Goal: Check status: Check status

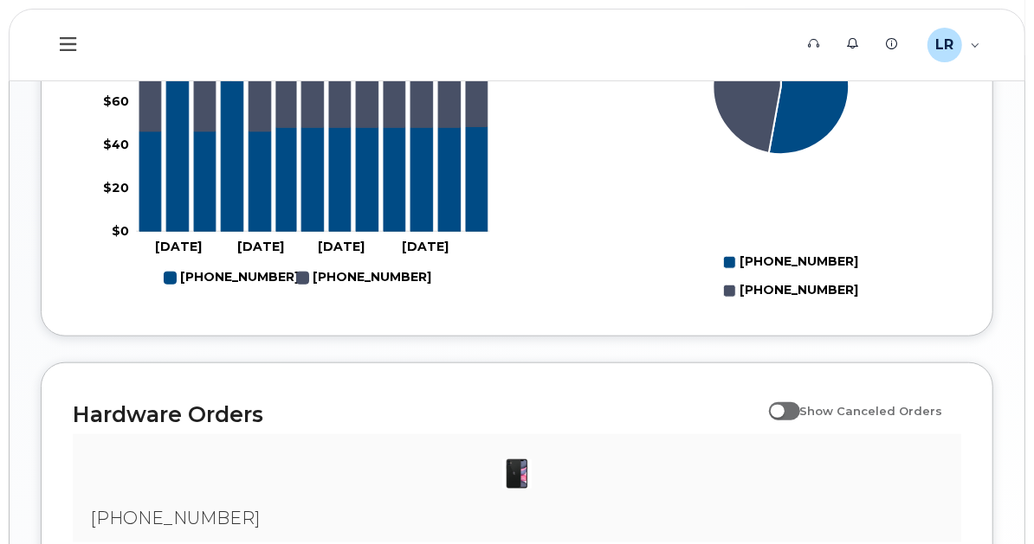
scroll to position [806, 0]
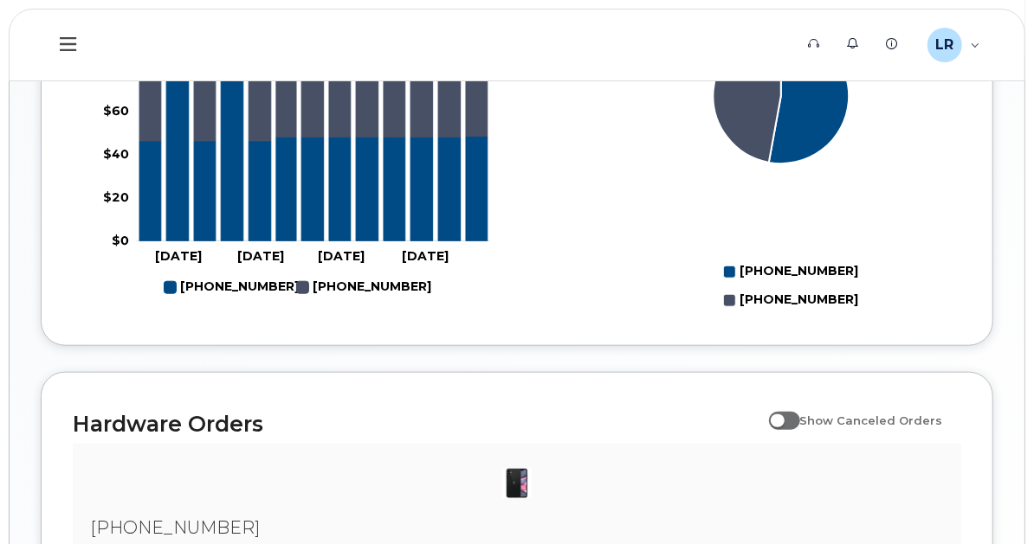
click at [0, 0] on div "My Devices" at bounding box center [0, 0] width 0 height 0
click at [0, 0] on div "Hardware Ordering" at bounding box center [0, 0] width 0 height 0
click at [0, 0] on div "My Orders" at bounding box center [0, 0] width 0 height 0
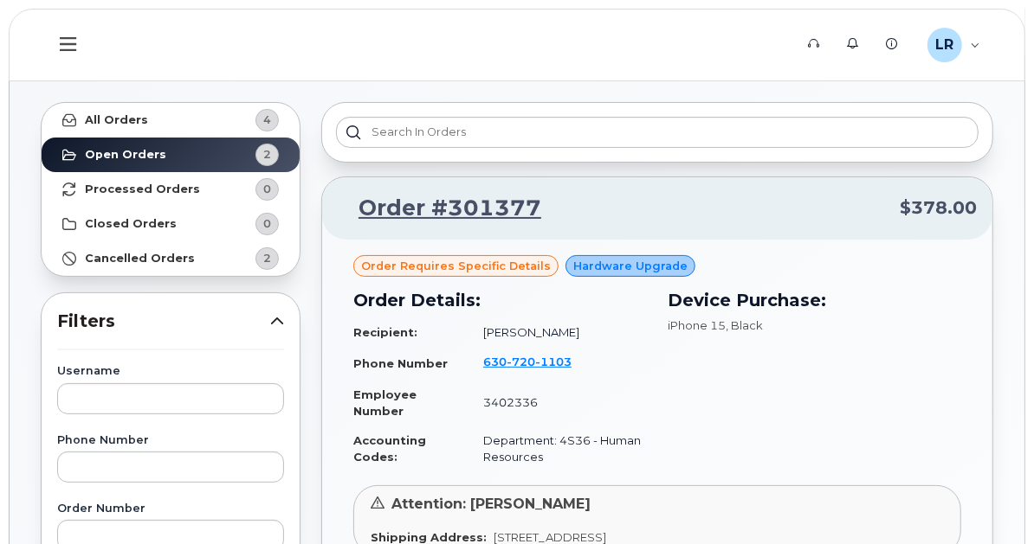
scroll to position [87, 0]
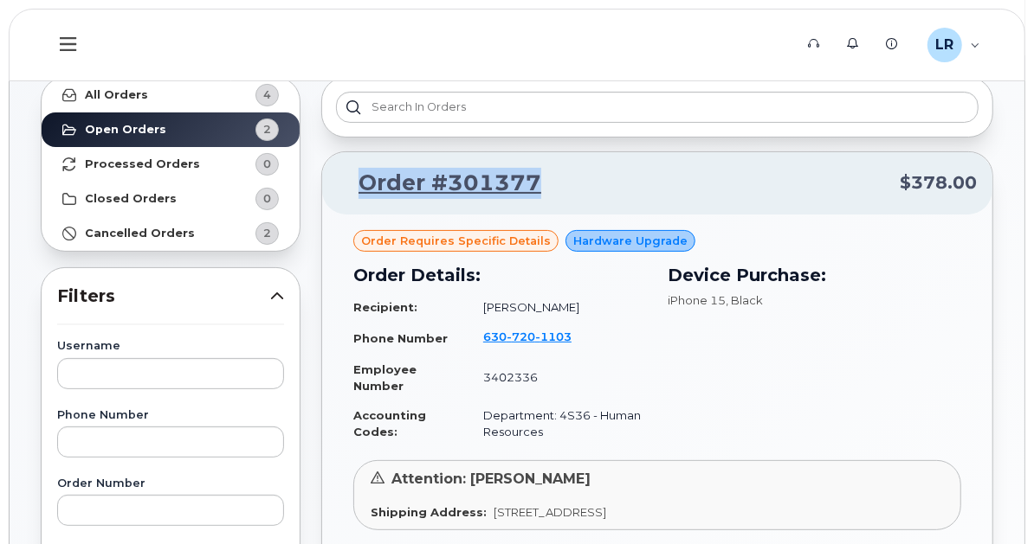
drag, startPoint x: 807, startPoint y: 177, endPoint x: 590, endPoint y: 176, distance: 217.3
click at [590, 176] on p "Order #301377 $378.00" at bounding box center [657, 183] width 639 height 31
copy link "Order #301377"
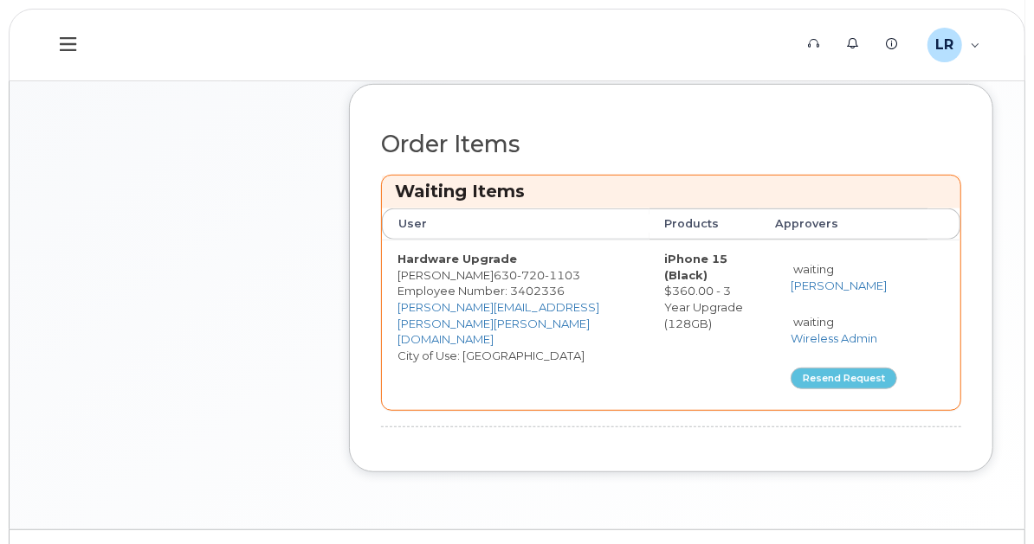
scroll to position [515, 0]
